Goal: Task Accomplishment & Management: Manage account settings

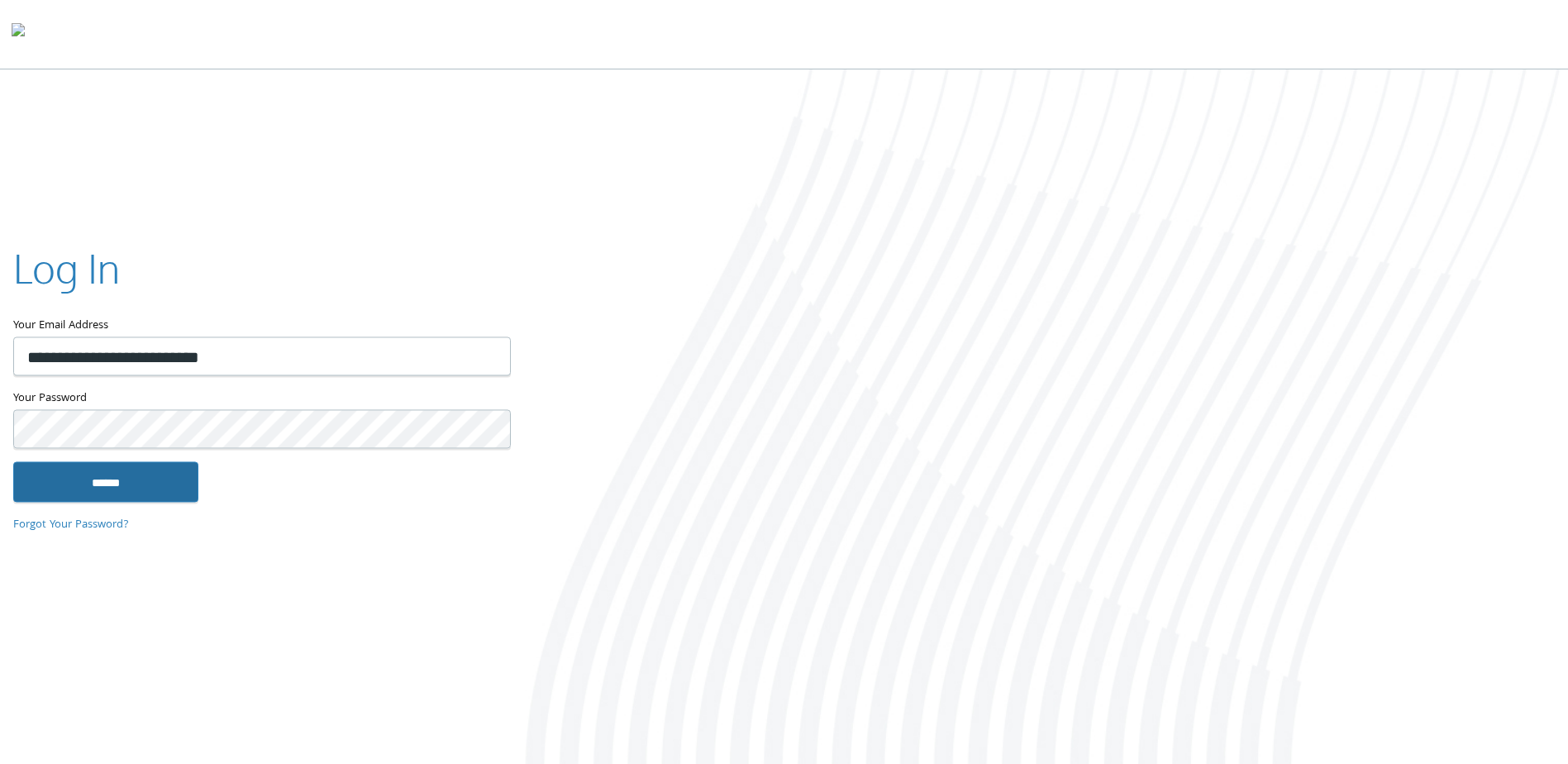
click at [126, 478] on input "******" at bounding box center [105, 482] width 185 height 40
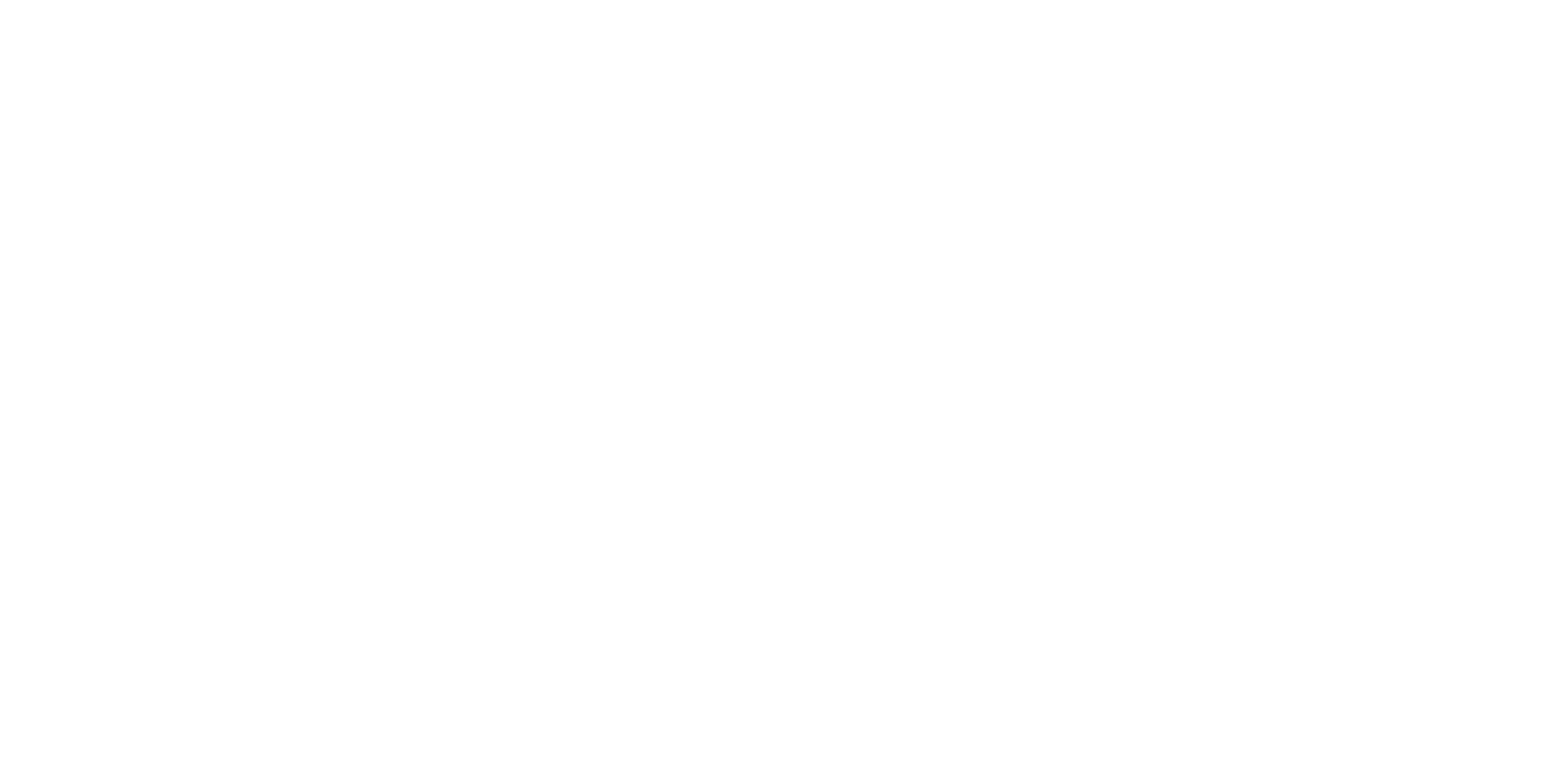
type input "**********"
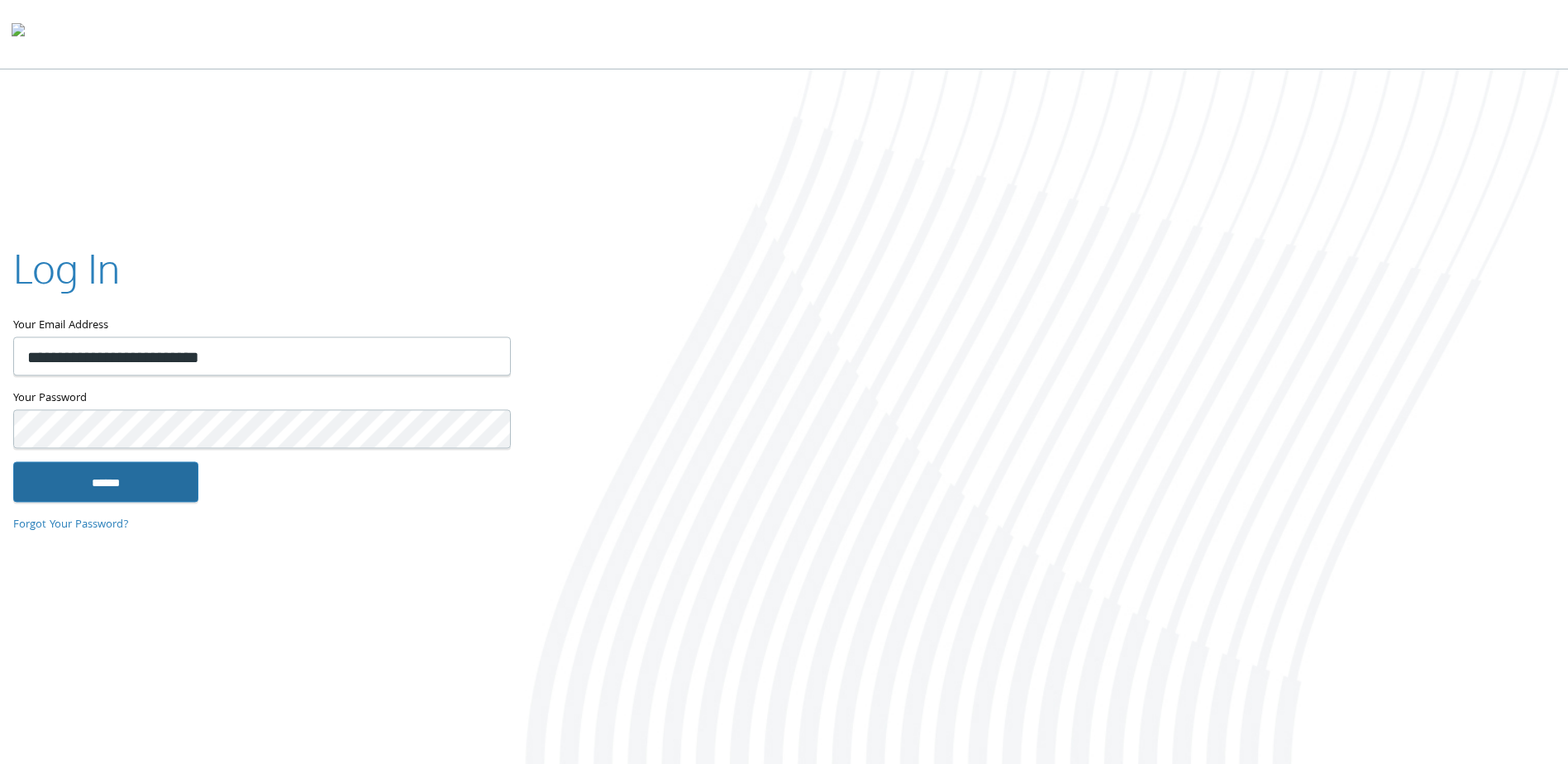
click at [122, 471] on input "******" at bounding box center [105, 482] width 185 height 40
click at [118, 481] on input "******" at bounding box center [105, 482] width 185 height 40
